Goal: Find specific page/section: Find specific page/section

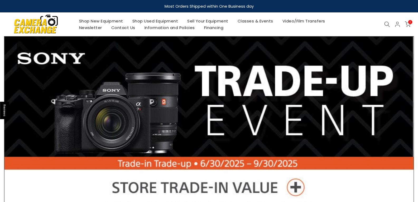
click at [155, 19] on link "Shop Used Equipment" at bounding box center [155, 21] width 55 height 7
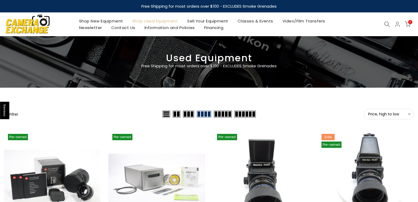
click at [408, 114] on icon at bounding box center [409, 114] width 3 height 3
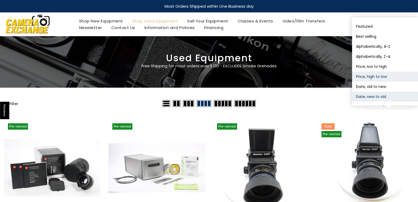
click at [393, 95] on button "Date, new to old" at bounding box center [385, 97] width 66 height 10
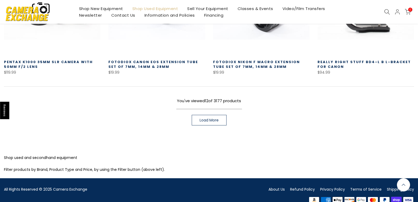
scroll to position [409, 0]
click at [220, 117] on link "Load More" at bounding box center [209, 120] width 35 height 11
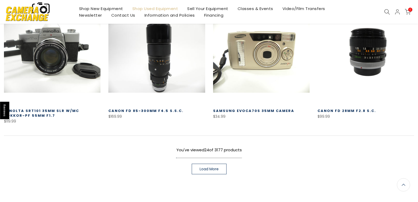
scroll to position [778, 0]
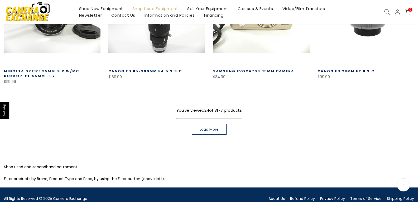
click at [213, 127] on span "Load More" at bounding box center [209, 129] width 19 height 4
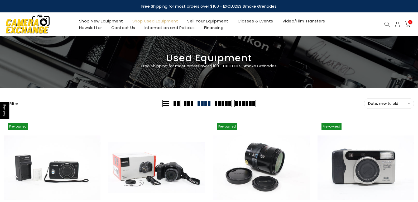
click at [15, 104] on button "Filter" at bounding box center [11, 103] width 14 height 5
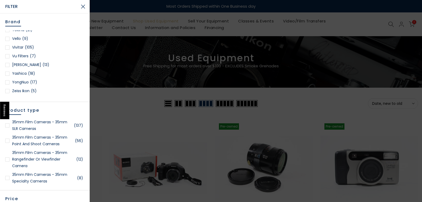
click at [23, 47] on link "Vivitar (105)" at bounding box center [44, 47] width 79 height 7
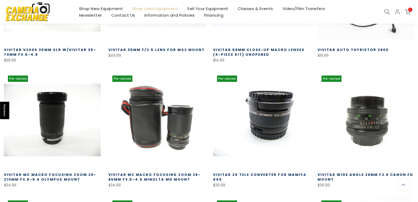
scroll to position [198, 0]
